Goal: Communication & Community: Participate in discussion

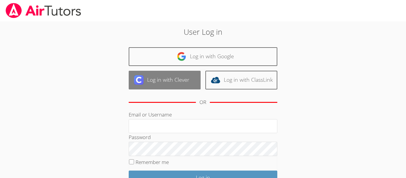
click at [176, 76] on link "Log in with Clever" at bounding box center [165, 80] width 72 height 19
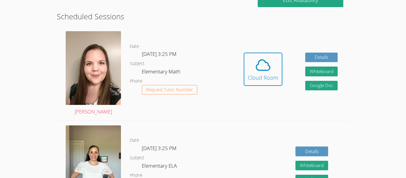
scroll to position [166, 0]
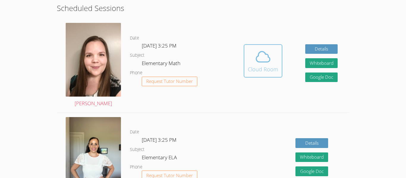
click at [252, 69] on div "Cloud Room" at bounding box center [263, 69] width 30 height 8
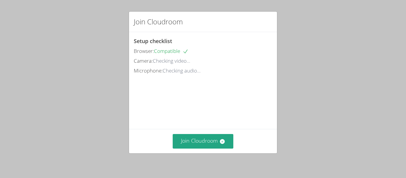
click at [309, 68] on div "Join Cloudroom Setup checklist Browser: Compatible Camera: Checking video... Mi…" at bounding box center [203, 89] width 406 height 178
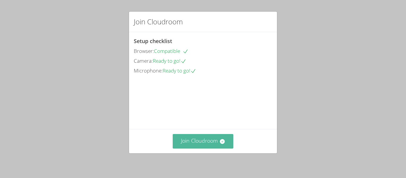
click at [193, 141] on button "Join Cloudroom" at bounding box center [203, 141] width 61 height 15
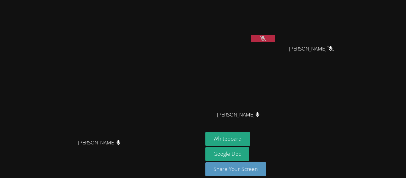
click at [269, 36] on button at bounding box center [263, 38] width 24 height 7
click at [266, 39] on icon at bounding box center [263, 38] width 6 height 5
click at [266, 37] on icon at bounding box center [263, 38] width 6 height 5
click at [275, 37] on button at bounding box center [263, 38] width 24 height 7
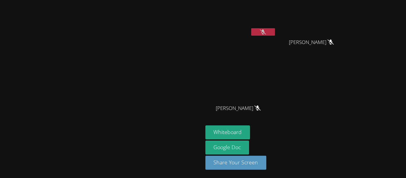
click at [146, 74] on video at bounding box center [101, 73] width 89 height 111
click at [57, 70] on video at bounding box center [101, 73] width 89 height 111
click at [89, 85] on video at bounding box center [101, 73] width 89 height 111
click at [94, 95] on video at bounding box center [101, 73] width 89 height 111
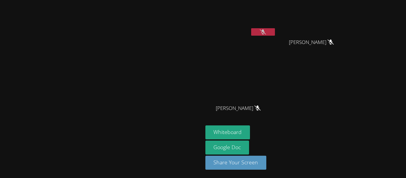
click at [57, 69] on video at bounding box center [101, 73] width 89 height 111
click at [61, 95] on video at bounding box center [101, 73] width 89 height 111
click at [62, 97] on video at bounding box center [101, 73] width 89 height 111
drag, startPoint x: 86, startPoint y: 88, endPoint x: 110, endPoint y: 75, distance: 27.4
click at [110, 75] on video at bounding box center [101, 73] width 89 height 111
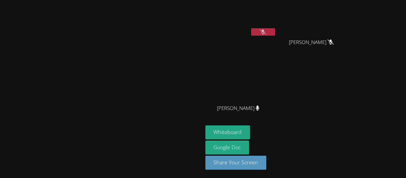
click at [57, 69] on video at bounding box center [101, 73] width 89 height 111
click at [135, 70] on video at bounding box center [101, 73] width 89 height 111
click at [250, 132] on button "Whiteboard" at bounding box center [227, 132] width 45 height 14
click at [266, 32] on icon at bounding box center [263, 31] width 6 height 5
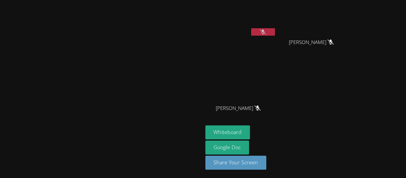
click at [275, 35] on button at bounding box center [263, 31] width 24 height 7
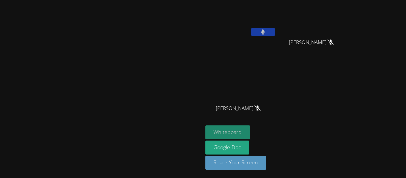
click at [250, 133] on button "Whiteboard" at bounding box center [227, 132] width 45 height 14
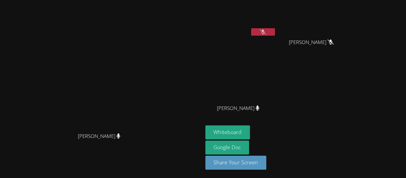
click at [266, 33] on icon at bounding box center [263, 31] width 6 height 5
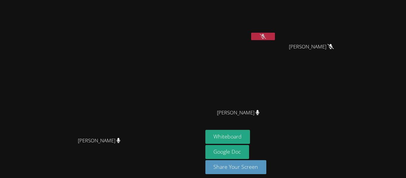
click at [275, 33] on button at bounding box center [263, 36] width 24 height 7
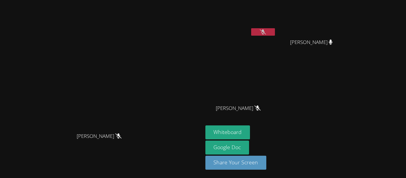
click at [261, 30] on button at bounding box center [263, 31] width 24 height 7
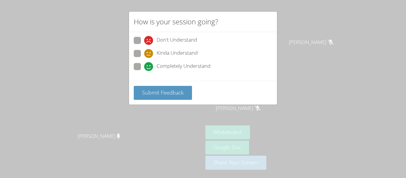
scroll to position [2, 0]
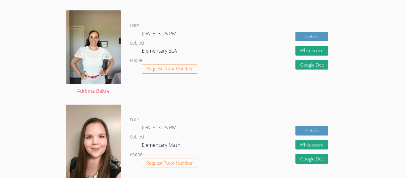
scroll to position [159, 0]
